Goal: Task Accomplishment & Management: Manage account settings

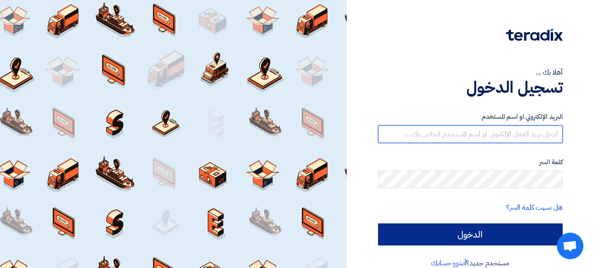
type input "[EMAIL_ADDRESS][DOMAIN_NAME]"
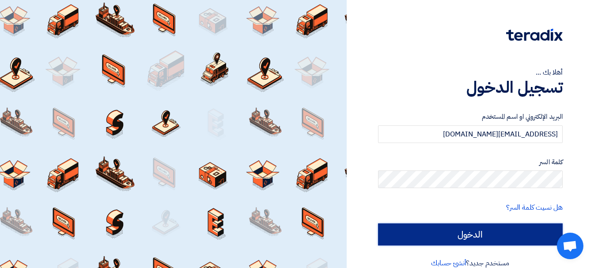
click at [468, 232] on input "الدخول" at bounding box center [470, 234] width 185 height 22
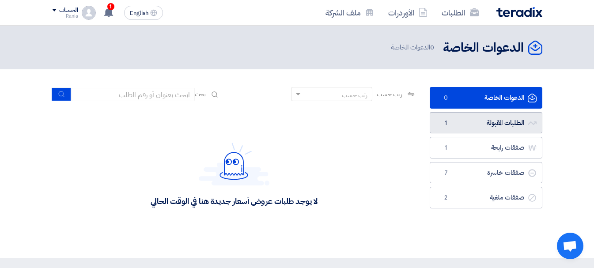
click at [473, 124] on link "الطلبات المقبولة الطلبات المقبولة 1" at bounding box center [486, 123] width 113 height 22
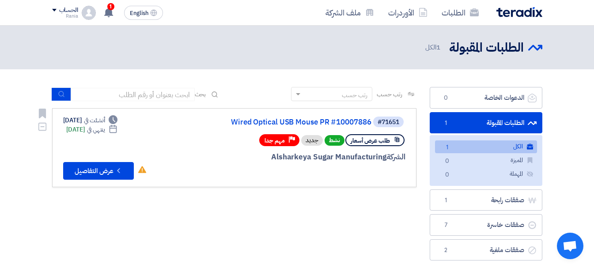
click at [375, 140] on span "طلب عرض أسعار" at bounding box center [370, 140] width 39 height 8
click at [303, 122] on link "Wired Optical USB Mouse PR #10007886" at bounding box center [283, 122] width 177 height 8
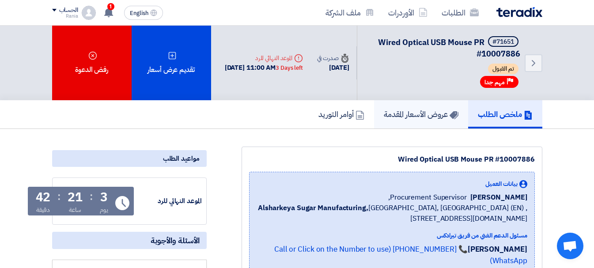
click at [411, 116] on h5 "عروض الأسعار المقدمة" at bounding box center [421, 114] width 75 height 10
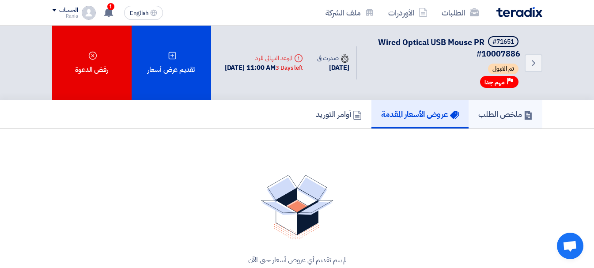
click at [495, 114] on h5 "ملخص الطلب" at bounding box center [505, 114] width 54 height 10
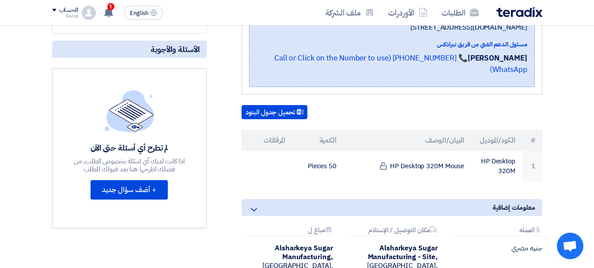
scroll to position [199, 0]
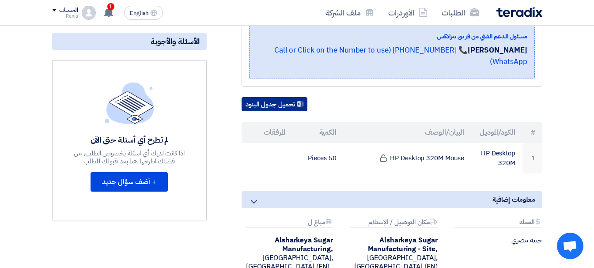
click at [280, 97] on button "تحميل جدول البنود" at bounding box center [275, 104] width 66 height 14
click at [108, 9] on use at bounding box center [108, 13] width 9 height 10
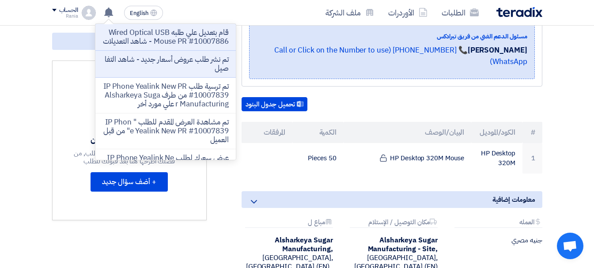
click at [378, 124] on th "البيان/الوصف" at bounding box center [408, 132] width 128 height 21
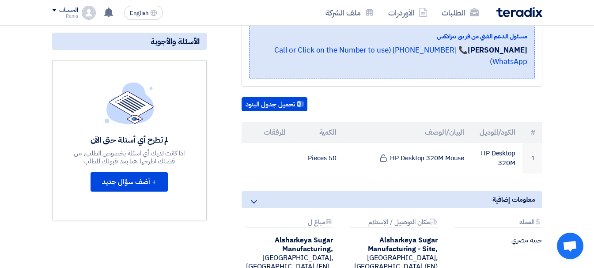
click at [520, 13] on img at bounding box center [519, 12] width 46 height 10
